Goal: Transaction & Acquisition: Purchase product/service

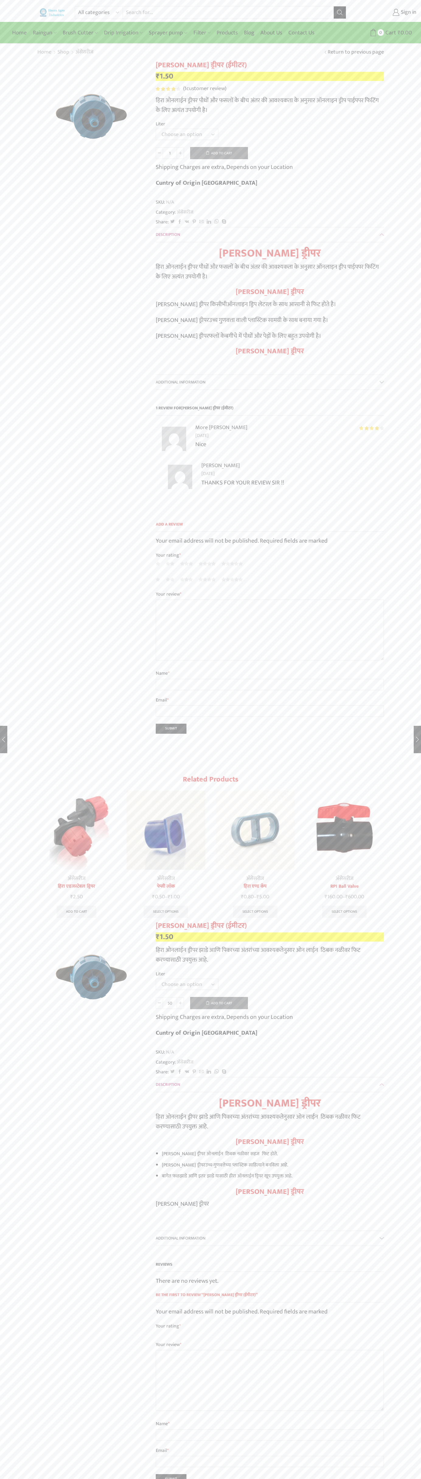
type input "1"
type input "Google Storebot"
click at [373, 33] on icon at bounding box center [374, 33] width 8 height 8
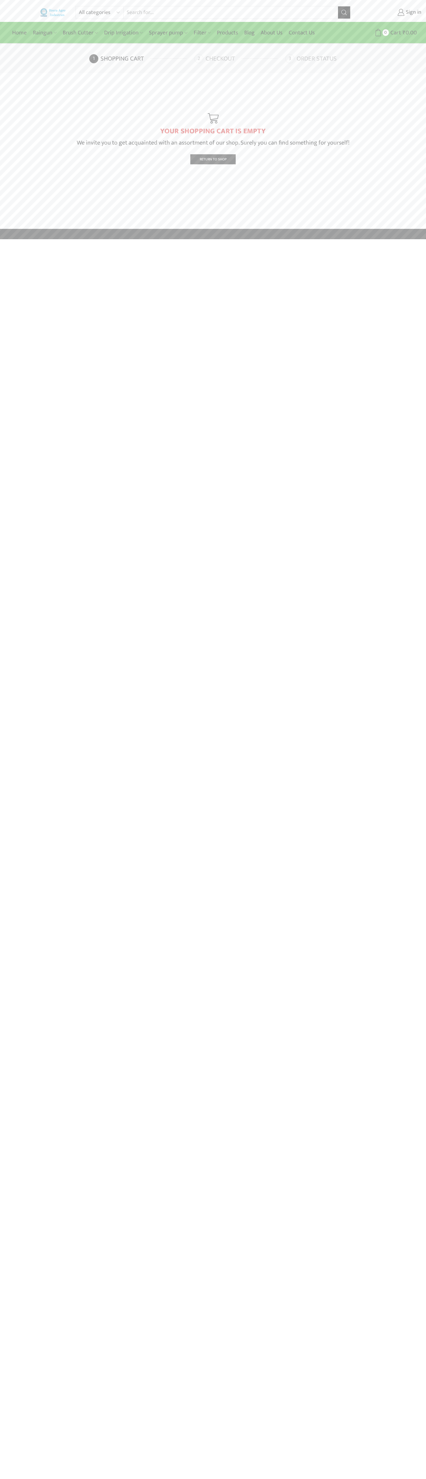
click at [239, 59] on link "Checkout" at bounding box center [238, 58] width 89 height 9
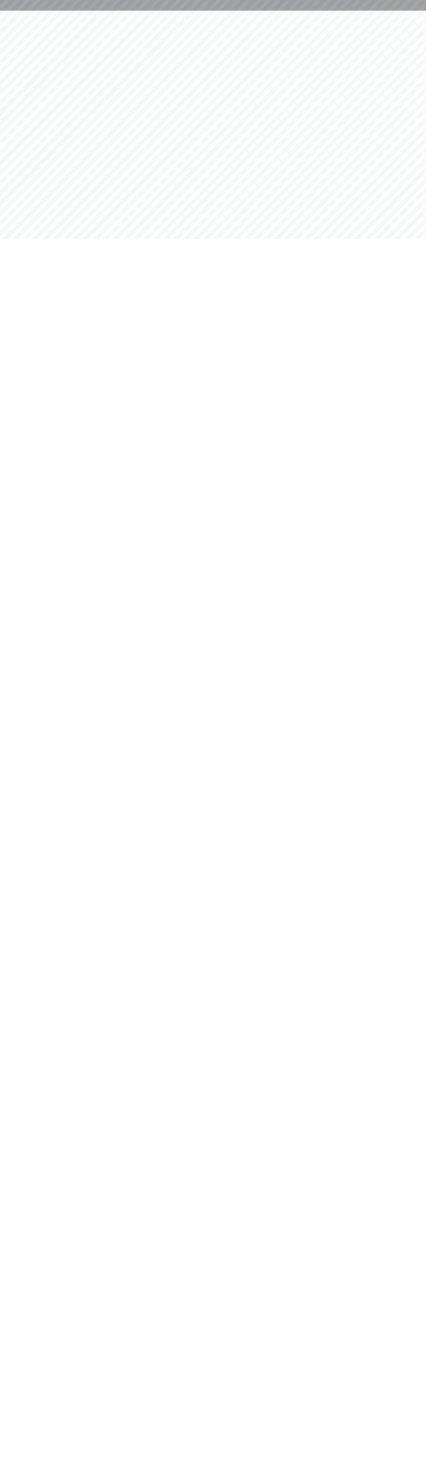
click at [18, 1] on div at bounding box center [213, 5] width 426 height 11
click at [400, 11] on html at bounding box center [213, 5] width 426 height 11
click at [424, 11] on html at bounding box center [213, 5] width 426 height 11
click at [4, 11] on html at bounding box center [213, 5] width 426 height 11
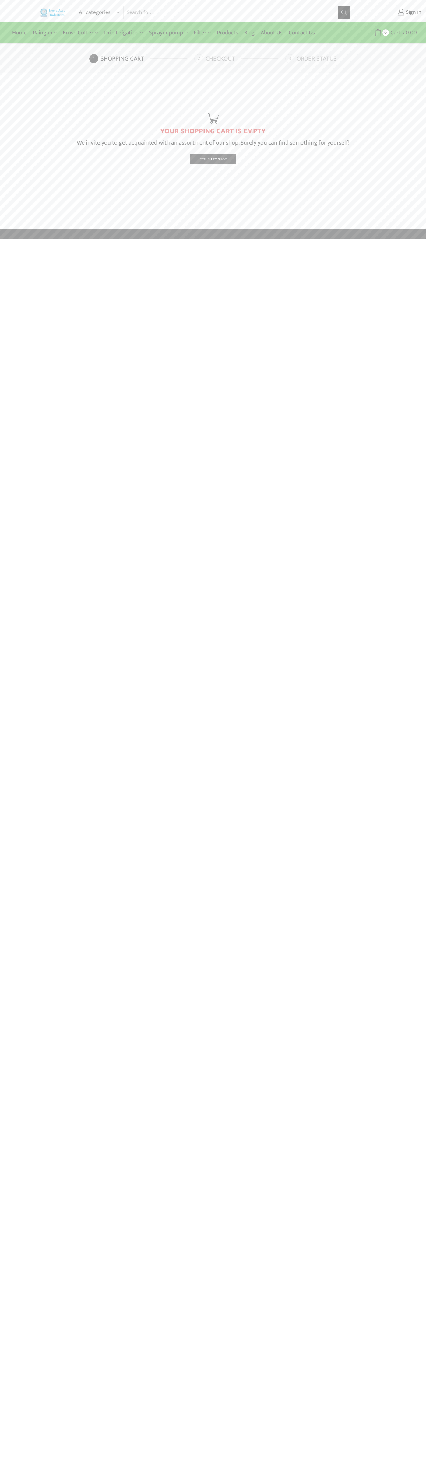
click at [239, 59] on link "Checkout" at bounding box center [238, 58] width 89 height 9
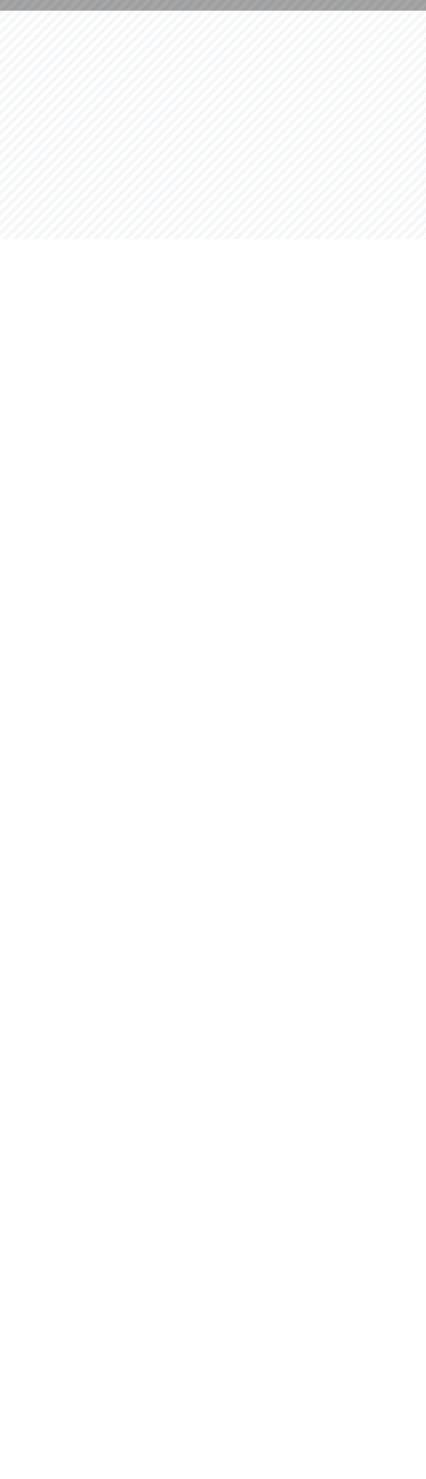
click at [1, 0] on div at bounding box center [213, 5] width 426 height 11
click at [401, 11] on html at bounding box center [213, 5] width 426 height 11
click at [219, 11] on html at bounding box center [213, 5] width 426 height 11
click at [15, 11] on html at bounding box center [213, 5] width 426 height 11
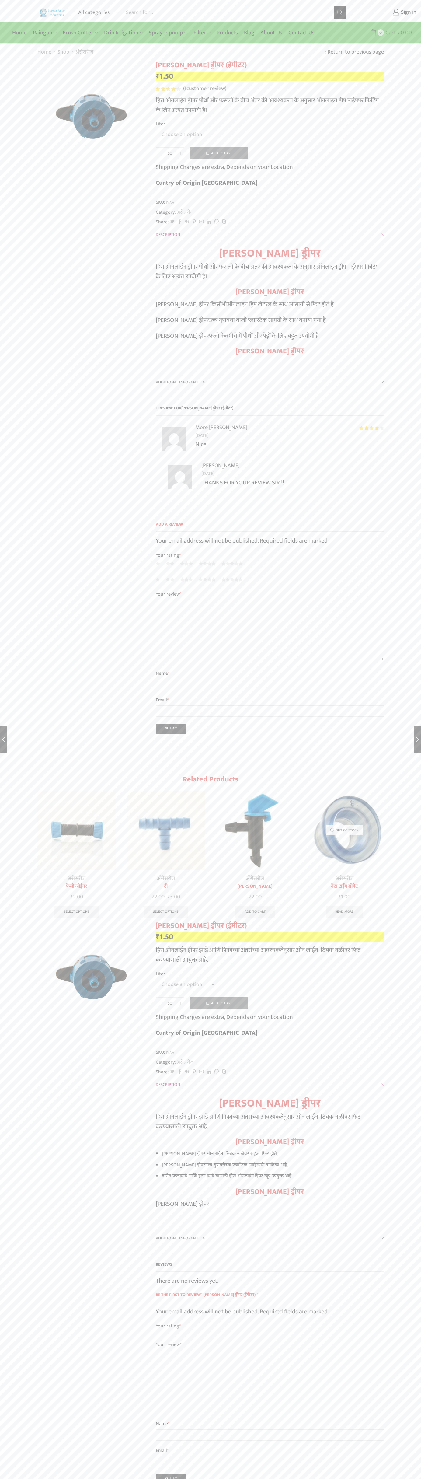
click at [390, 33] on span "Cart" at bounding box center [390, 33] width 12 height 8
